Goal: Task Accomplishment & Management: Use online tool/utility

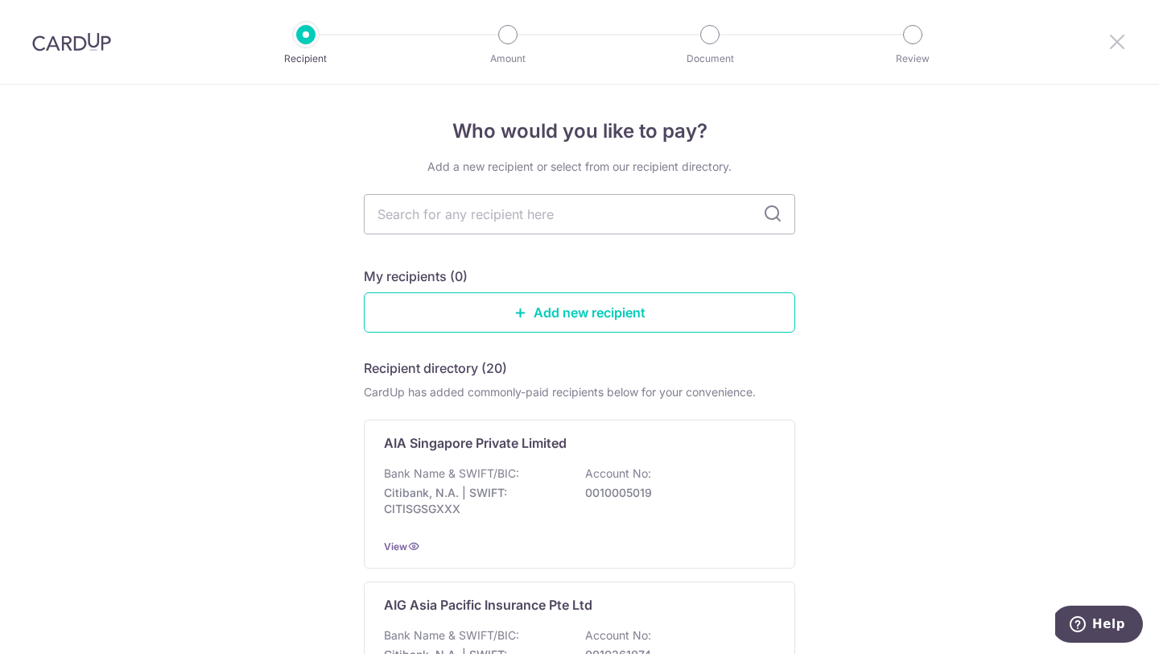
click at [1110, 46] on icon at bounding box center [1117, 41] width 19 height 20
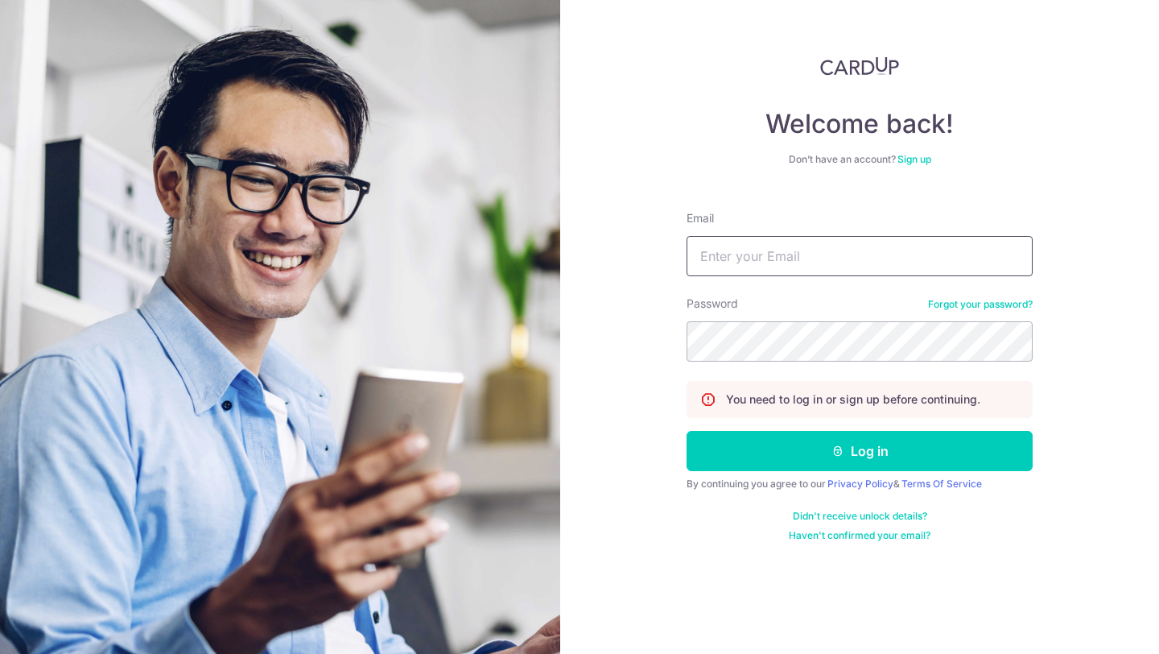
click at [765, 263] on input "Email" at bounding box center [860, 256] width 346 height 40
click at [777, 268] on input "Email" at bounding box center [860, 256] width 346 height 40
type input "line.universe9468@gmail.com"
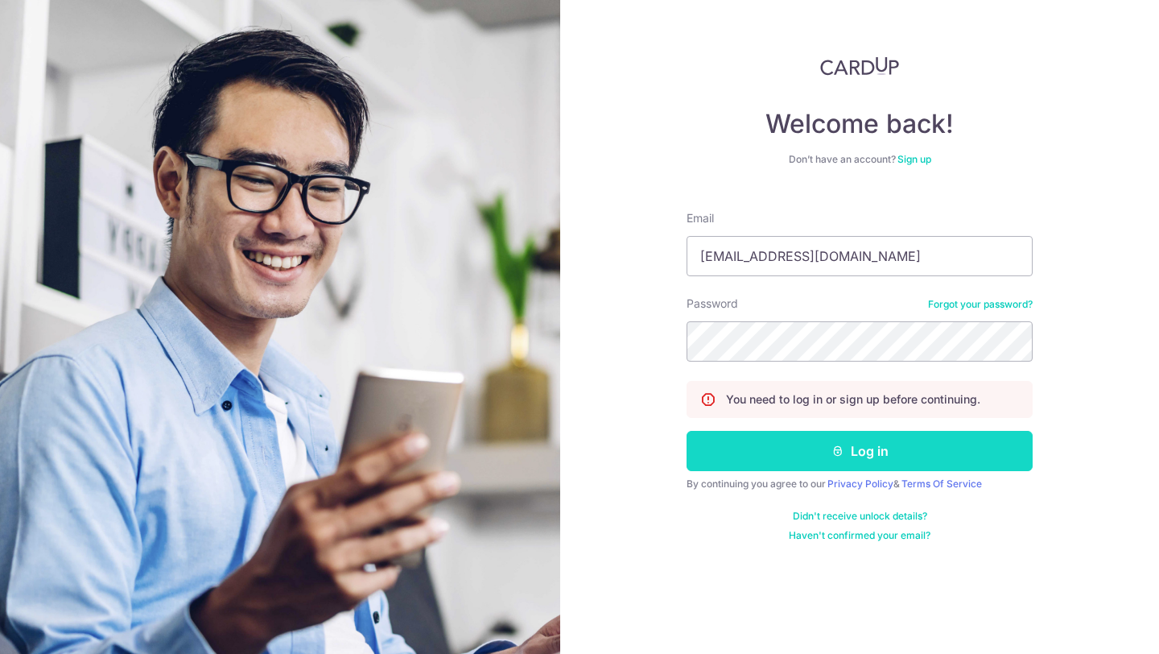
click at [772, 466] on button "Log in" at bounding box center [860, 451] width 346 height 40
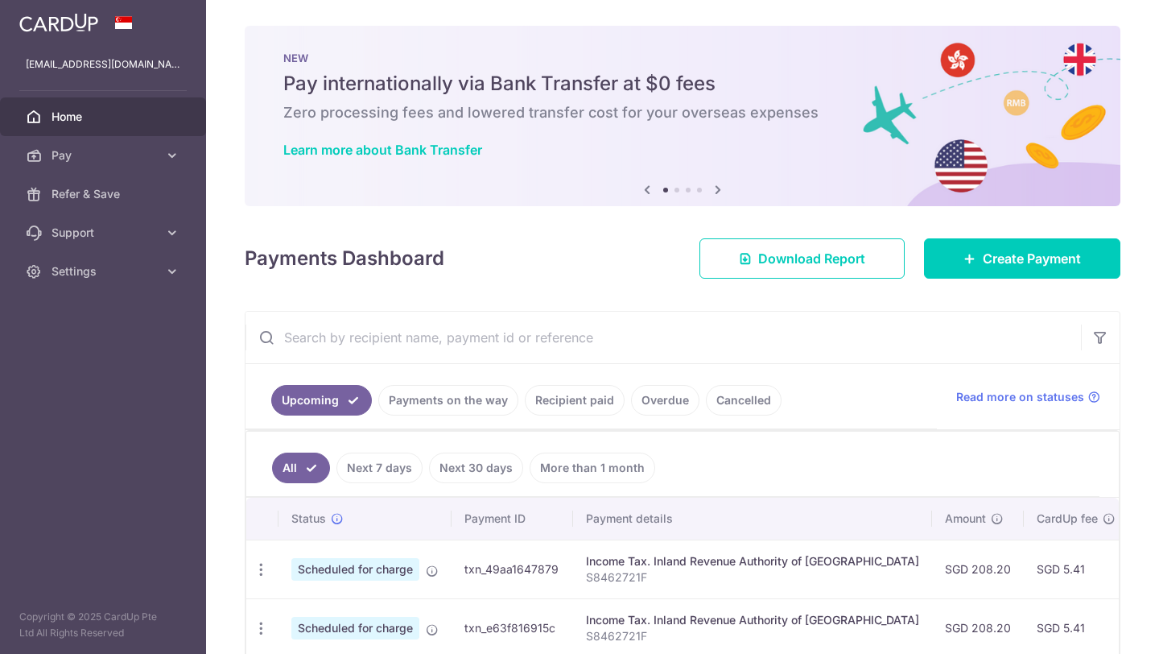
scroll to position [200, 0]
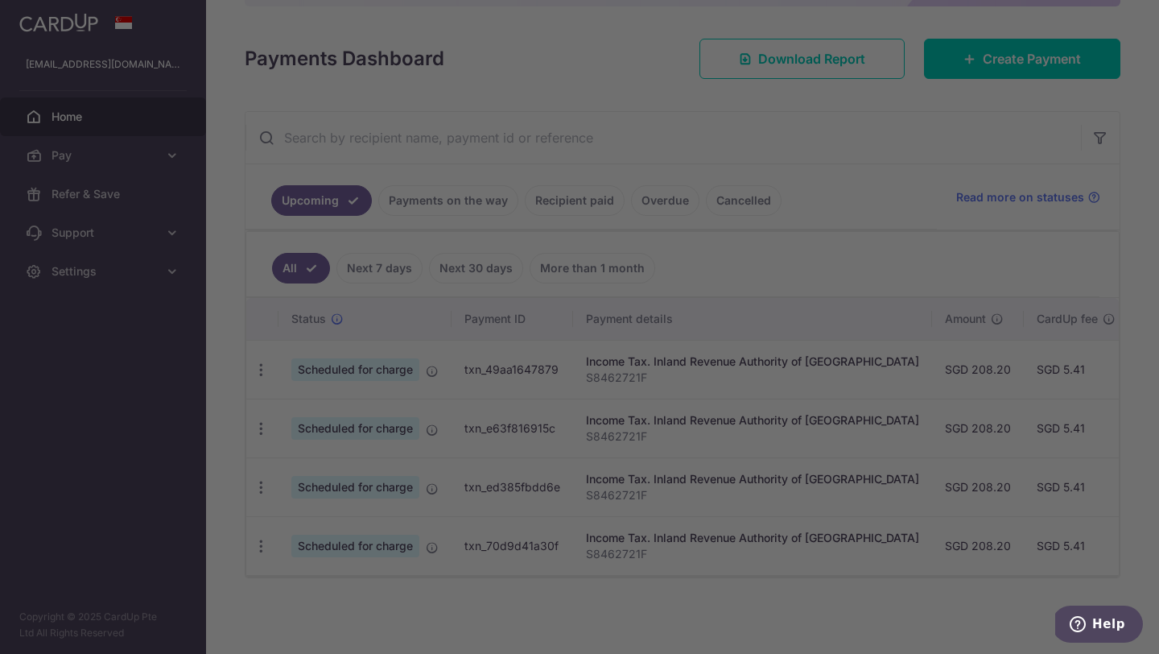
click at [172, 159] on div at bounding box center [585, 330] width 1170 height 660
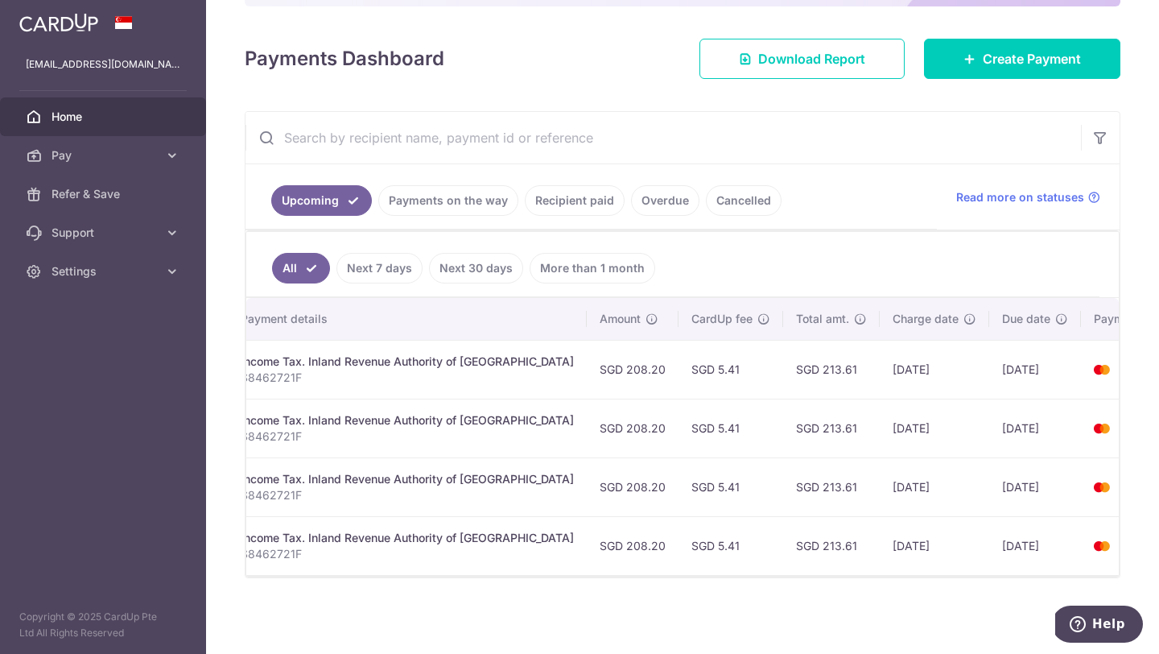
scroll to position [0, 365]
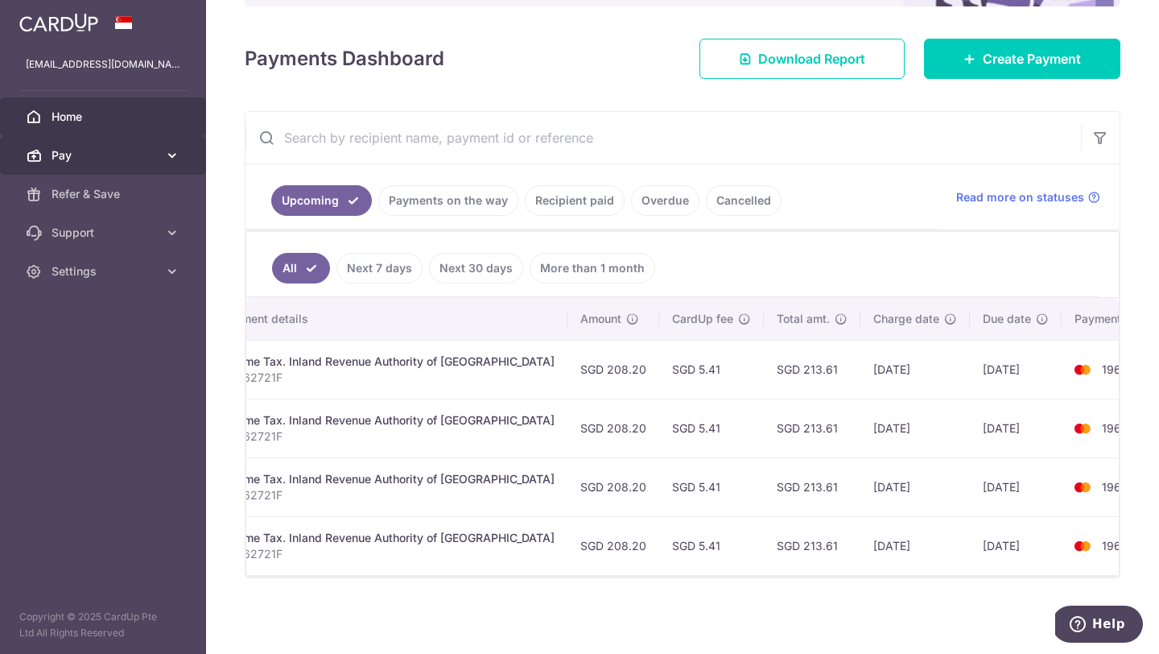
click at [147, 169] on link "Pay" at bounding box center [103, 155] width 206 height 39
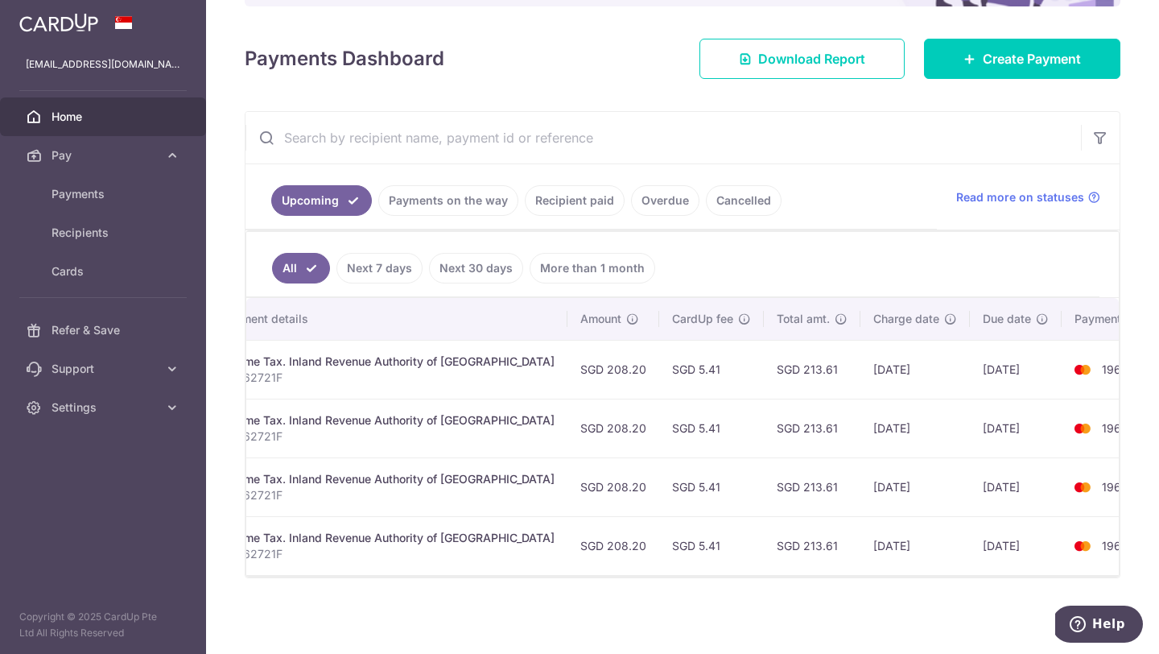
click at [452, 42] on div "Payments Dashboard Download Report Create Payment" at bounding box center [683, 55] width 876 height 47
